Goal: Task Accomplishment & Management: Use online tool/utility

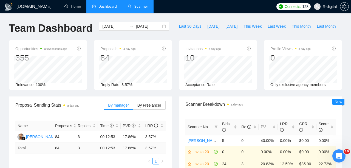
click at [131, 4] on link "Scanner" at bounding box center [138, 6] width 20 height 5
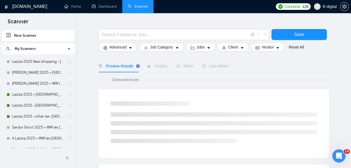
scroll to position [13, 0]
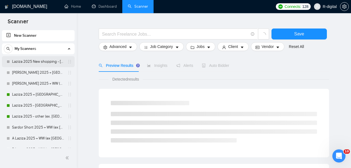
click at [37, 58] on link "Laziza 2025 New shopping - [GEOGRAPHIC_DATA], [GEOGRAPHIC_DATA], [GEOGRAPHIC_DA…" at bounding box center [38, 61] width 52 height 11
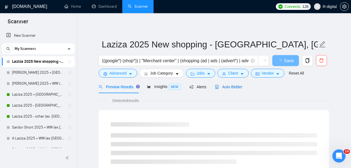
click at [223, 88] on span "Auto Bidder" at bounding box center [228, 87] width 27 height 4
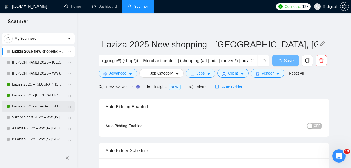
scroll to position [11, 0]
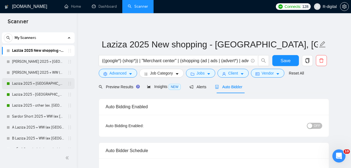
click at [34, 83] on link "Laziza 2025 + [GEOGRAPHIC_DATA], [GEOGRAPHIC_DATA], [GEOGRAPHIC_DATA]" at bounding box center [38, 83] width 52 height 11
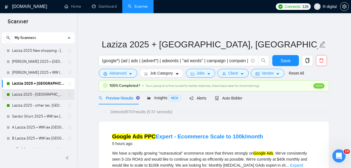
click at [39, 94] on link "Laziza 2025 - [GEOGRAPHIC_DATA]" at bounding box center [38, 94] width 52 height 11
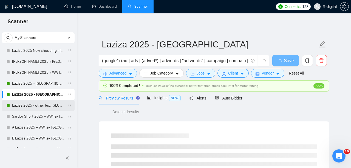
click at [40, 104] on link "Laziza 2025 - other (ex. [GEOGRAPHIC_DATA], [GEOGRAPHIC_DATA], [GEOGRAPHIC_DATA…" at bounding box center [38, 105] width 52 height 11
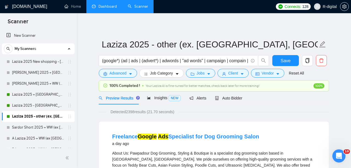
click at [105, 6] on link "Dashboard" at bounding box center [104, 6] width 25 height 5
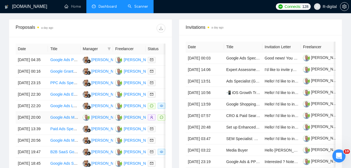
scroll to position [208, 0]
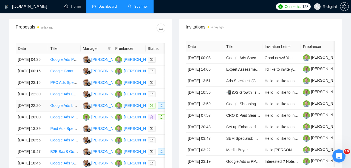
click at [31, 112] on td "[DATE] 22:20" at bounding box center [32, 106] width 32 height 12
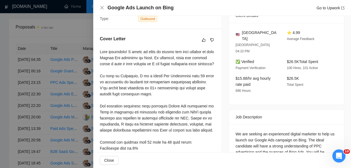
scroll to position [86, 0]
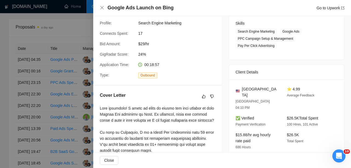
click at [60, 92] on div at bounding box center [175, 84] width 351 height 168
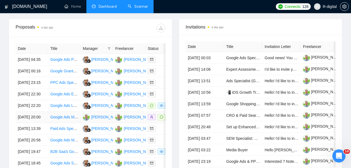
click at [38, 123] on td "[DATE] 20:00" at bounding box center [32, 118] width 32 height 12
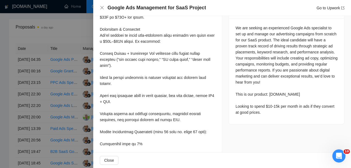
scroll to position [242, 0]
click at [74, 85] on div at bounding box center [175, 84] width 351 height 168
